Goal: Information Seeking & Learning: Learn about a topic

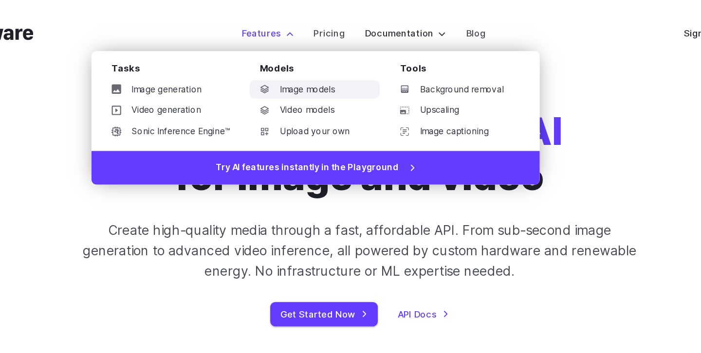
click at [321, 65] on link "Image models" at bounding box center [315, 71] width 101 height 15
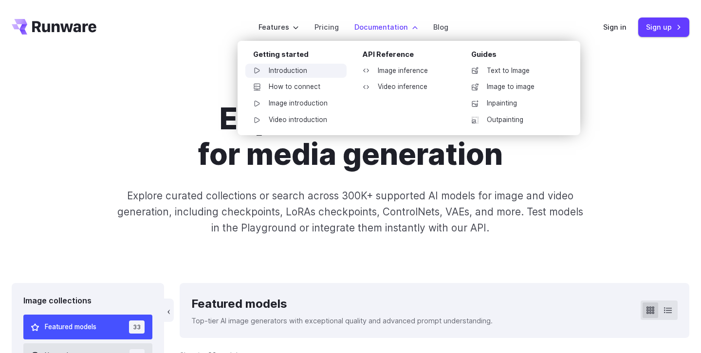
click at [300, 72] on link "Introduction" at bounding box center [295, 71] width 101 height 15
